Goal: Task Accomplishment & Management: Use online tool/utility

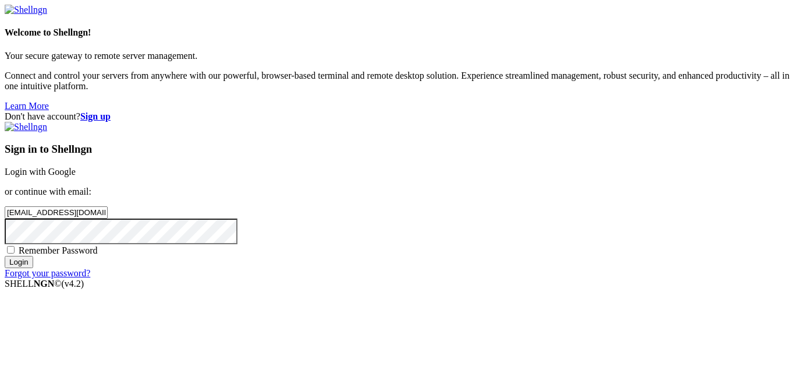
type input "[EMAIL_ADDRESS][DOMAIN_NAME]"
click at [98, 245] on span "Remember Password" at bounding box center [58, 250] width 79 height 10
click at [15, 246] on input "Remember Password" at bounding box center [11, 250] width 8 height 8
checkbox input "true"
click at [33, 268] on input "Login" at bounding box center [19, 262] width 29 height 12
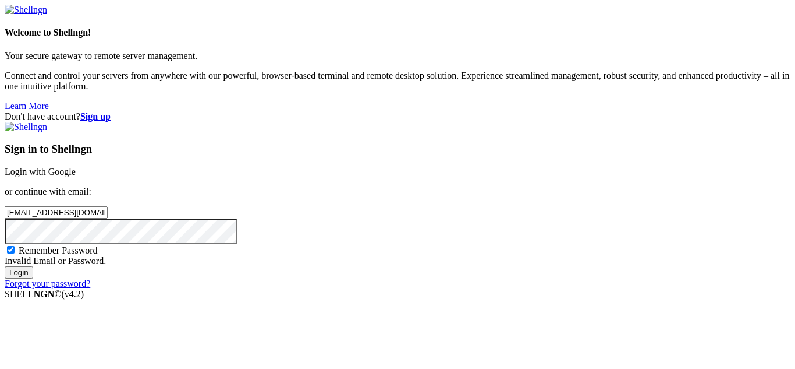
click at [5, 266] on input "Login" at bounding box center [19, 272] width 29 height 12
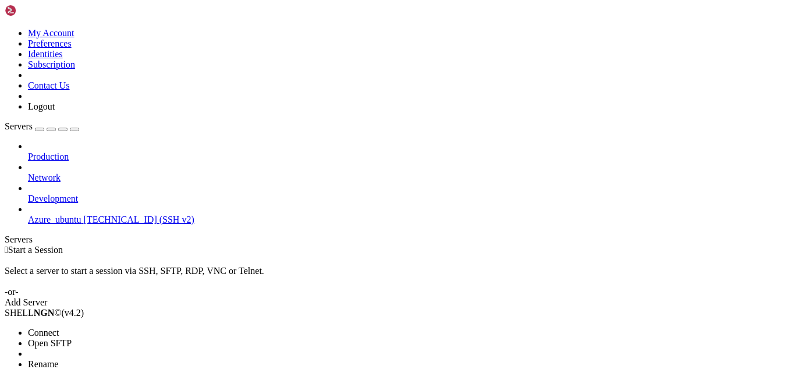
click at [59, 327] on span "Connect" at bounding box center [43, 332] width 31 height 10
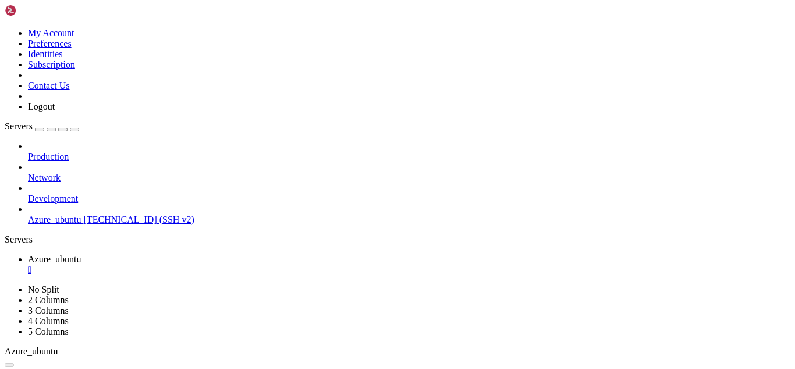
scroll to position [80, 0]
click at [79, 128] on button "button" at bounding box center [74, 129] width 9 height 3
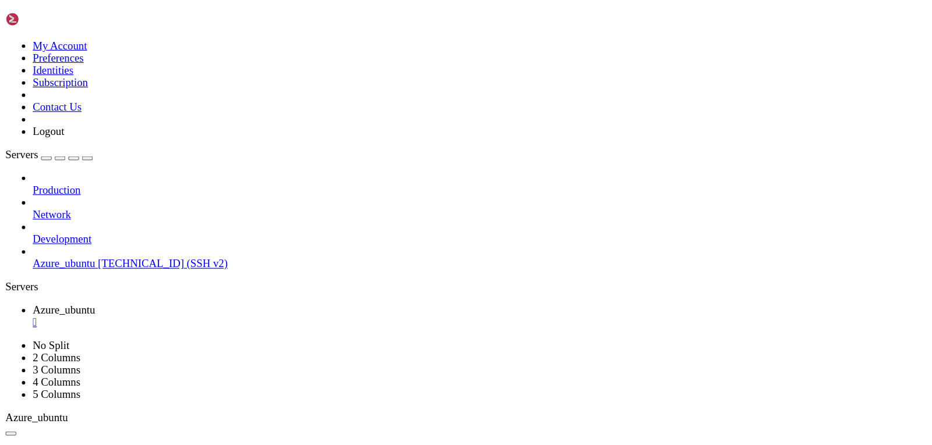
scroll to position [0, 0]
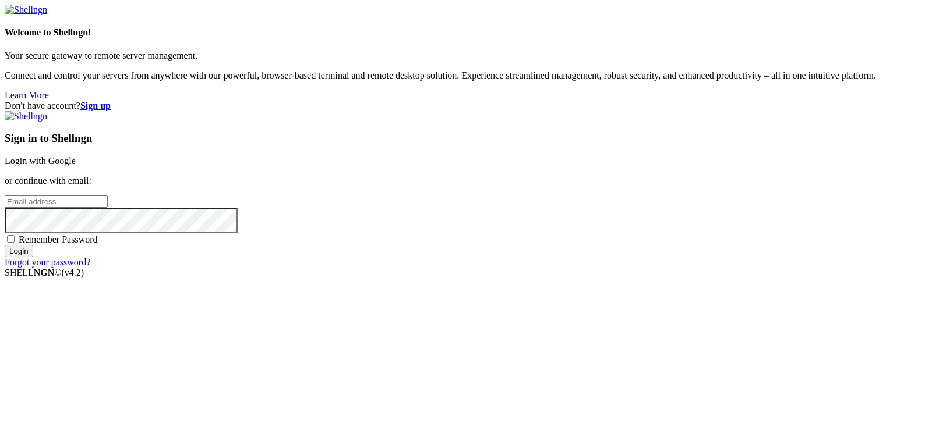
click at [108, 208] on input "email" at bounding box center [56, 202] width 103 height 12
type input "[EMAIL_ADDRESS][DOMAIN_NAME]"
click at [5, 245] on input "Login" at bounding box center [19, 251] width 29 height 12
click at [98, 245] on span "Remember Password" at bounding box center [58, 240] width 79 height 10
click at [15, 243] on input "Remember Password" at bounding box center [11, 239] width 8 height 8
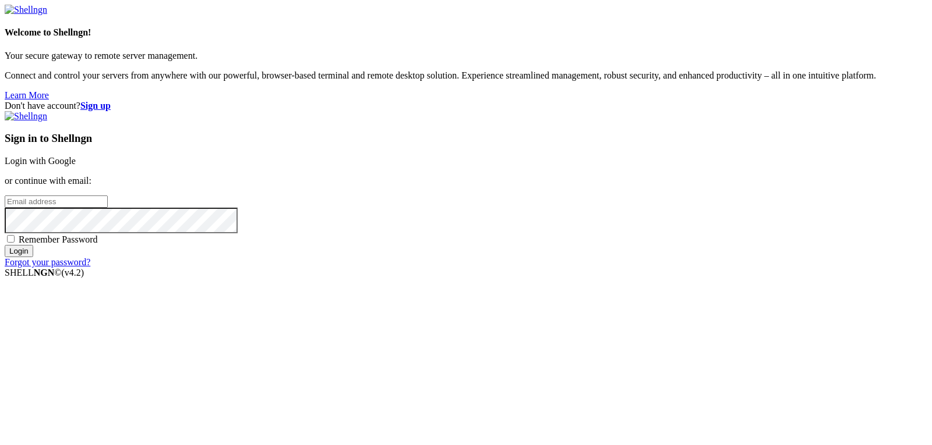
checkbox input "true"
click at [108, 208] on input "email" at bounding box center [56, 202] width 103 height 12
type input "[EMAIL_ADDRESS][DOMAIN_NAME]"
click at [33, 257] on input "Login" at bounding box center [19, 251] width 29 height 12
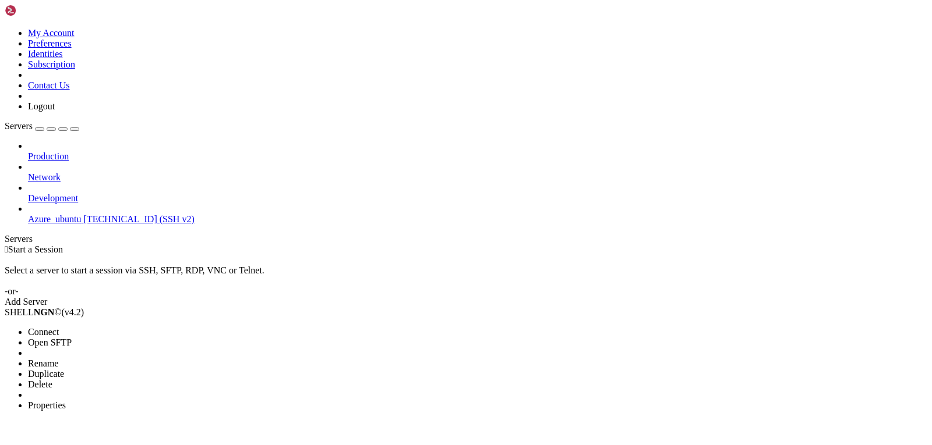
click at [45, 327] on li "Connect" at bounding box center [81, 332] width 106 height 10
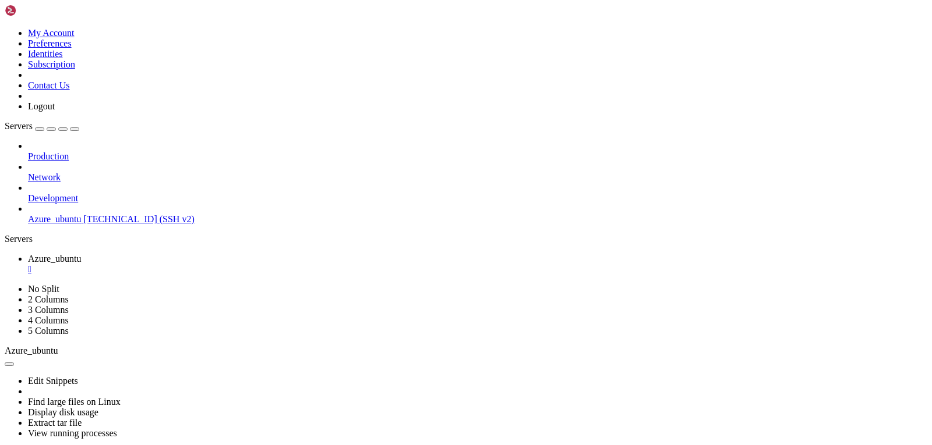
click at [79, 128] on button "button" at bounding box center [74, 129] width 9 height 3
drag, startPoint x: 305, startPoint y: 541, endPoint x: 441, endPoint y: 468, distance: 154.7
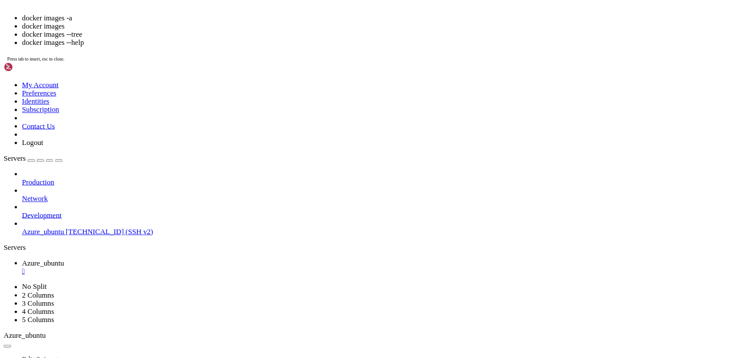
scroll to position [94, 0]
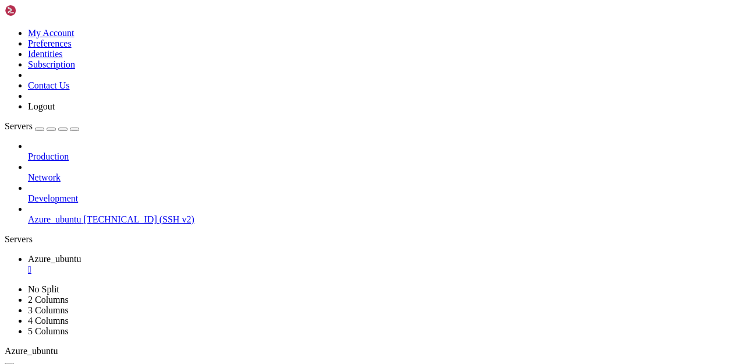
scroll to position [174, 0]
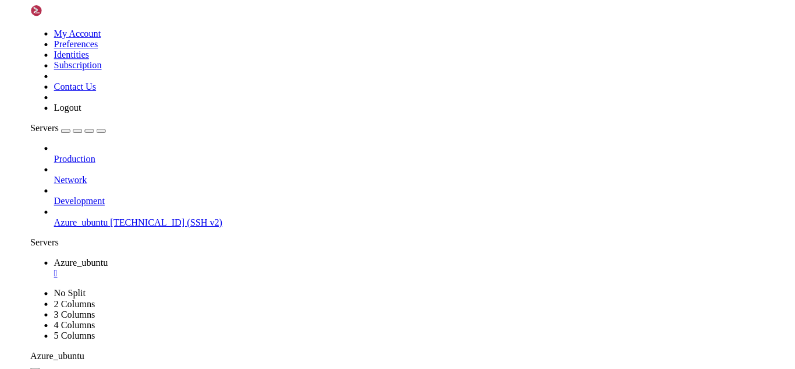
scroll to position [0, 0]
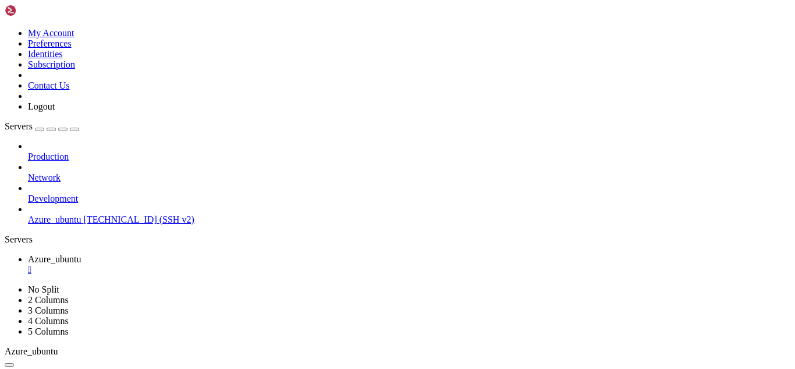
scroll to position [0, 0]
